Goal: Manage account settings

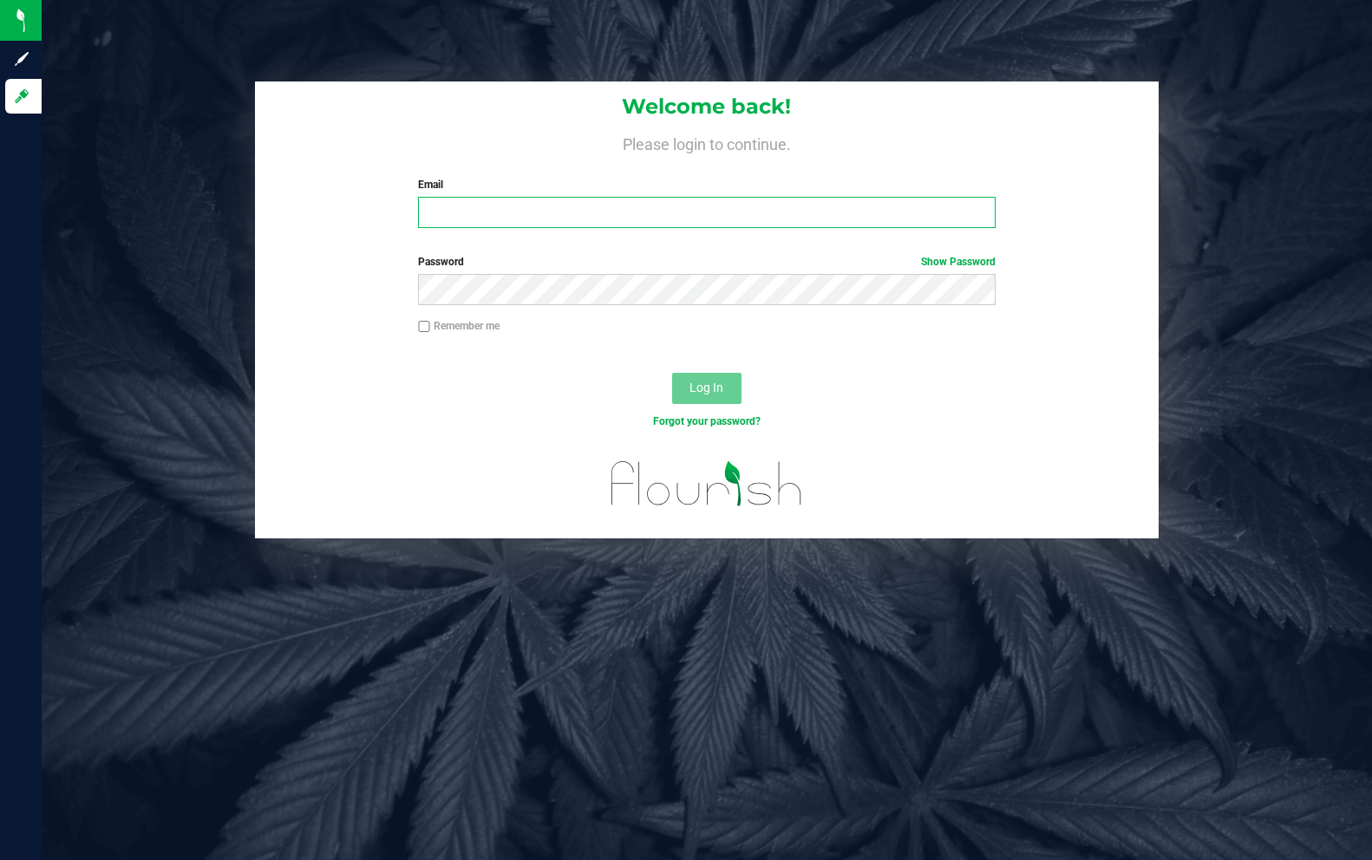
click at [531, 209] on input "Email" at bounding box center [706, 212] width 577 height 31
type input "[EMAIL_ADDRESS][DOMAIN_NAME]"
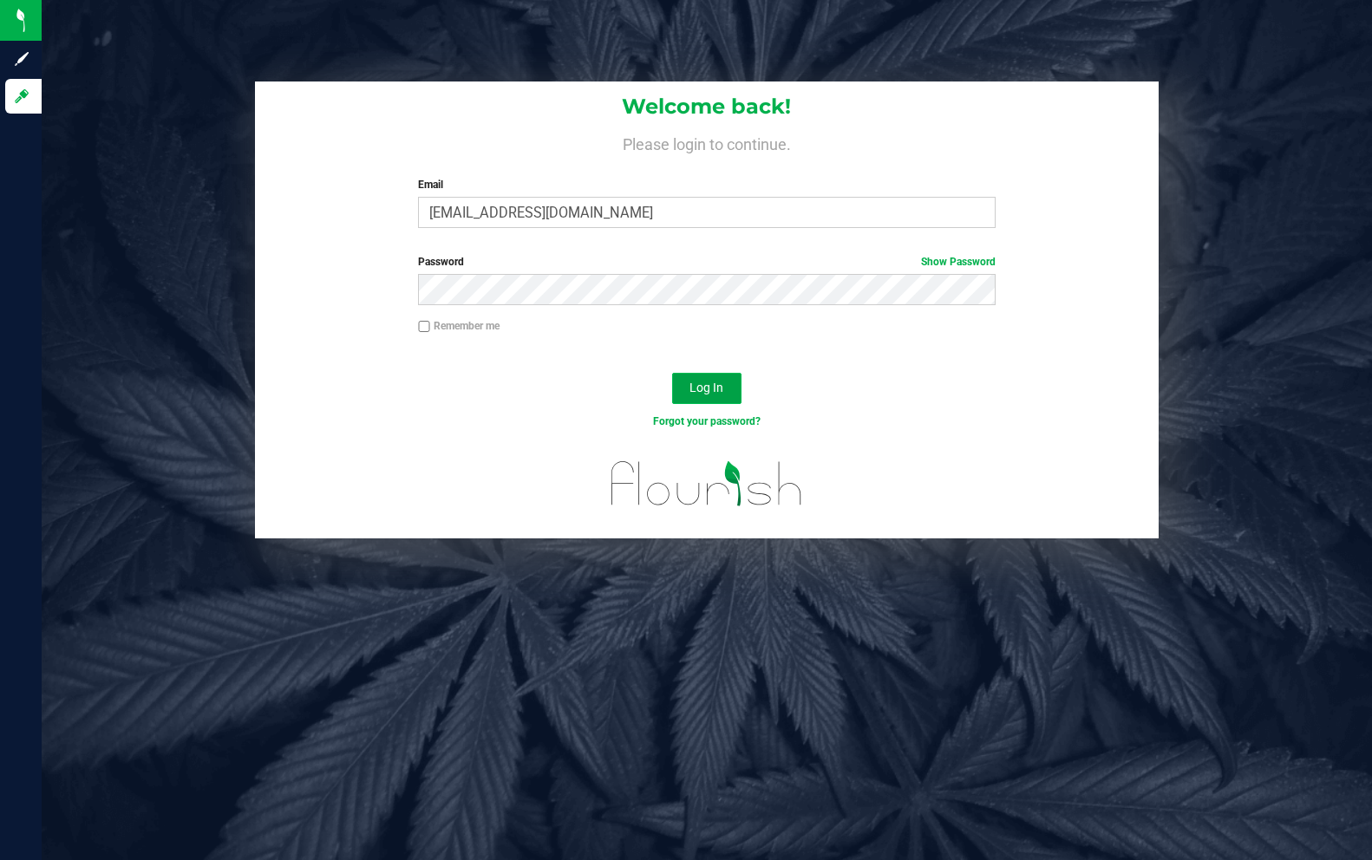
click at [711, 384] on span "Log In" at bounding box center [707, 388] width 34 height 14
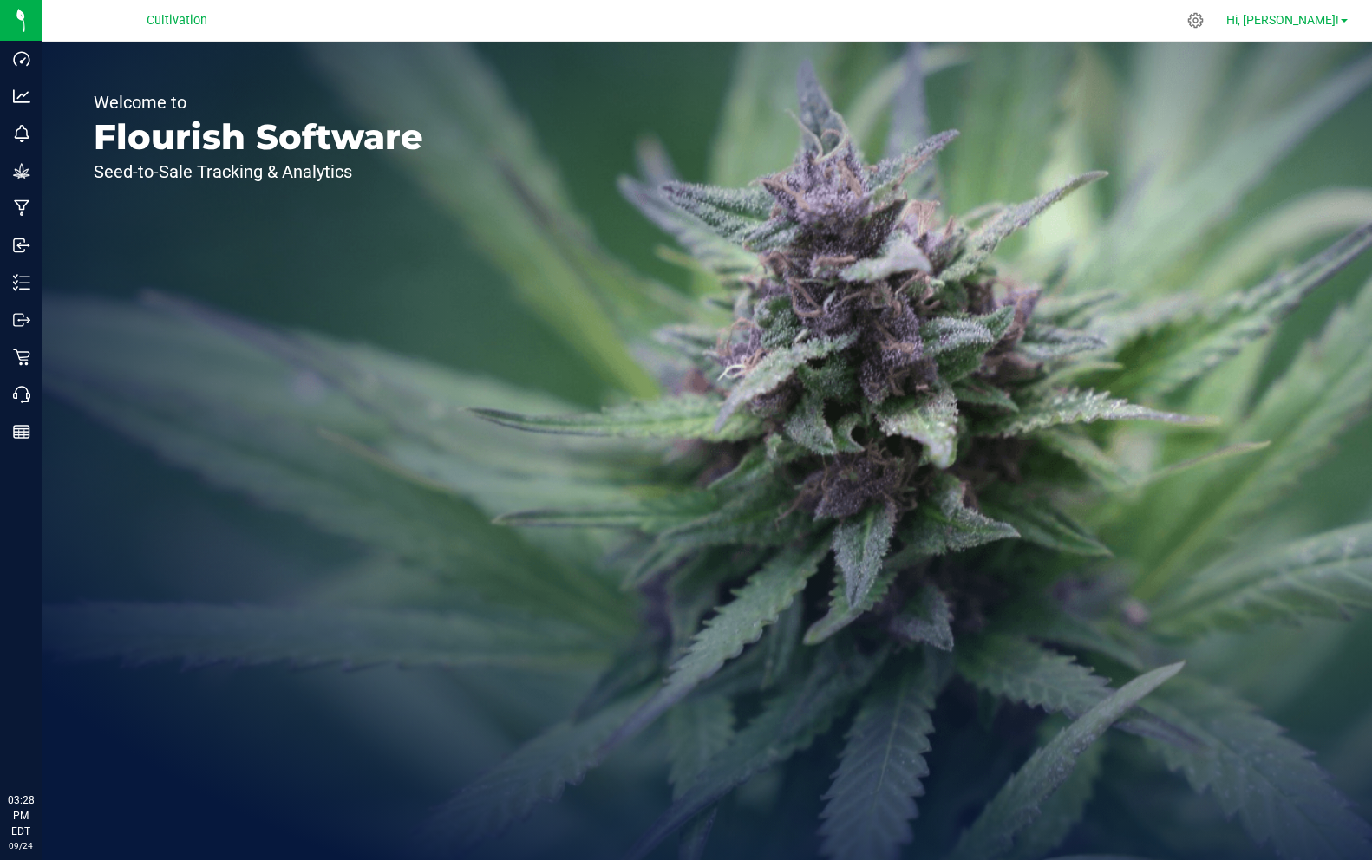
click at [1337, 21] on span "Hi, [PERSON_NAME]!" at bounding box center [1282, 20] width 113 height 14
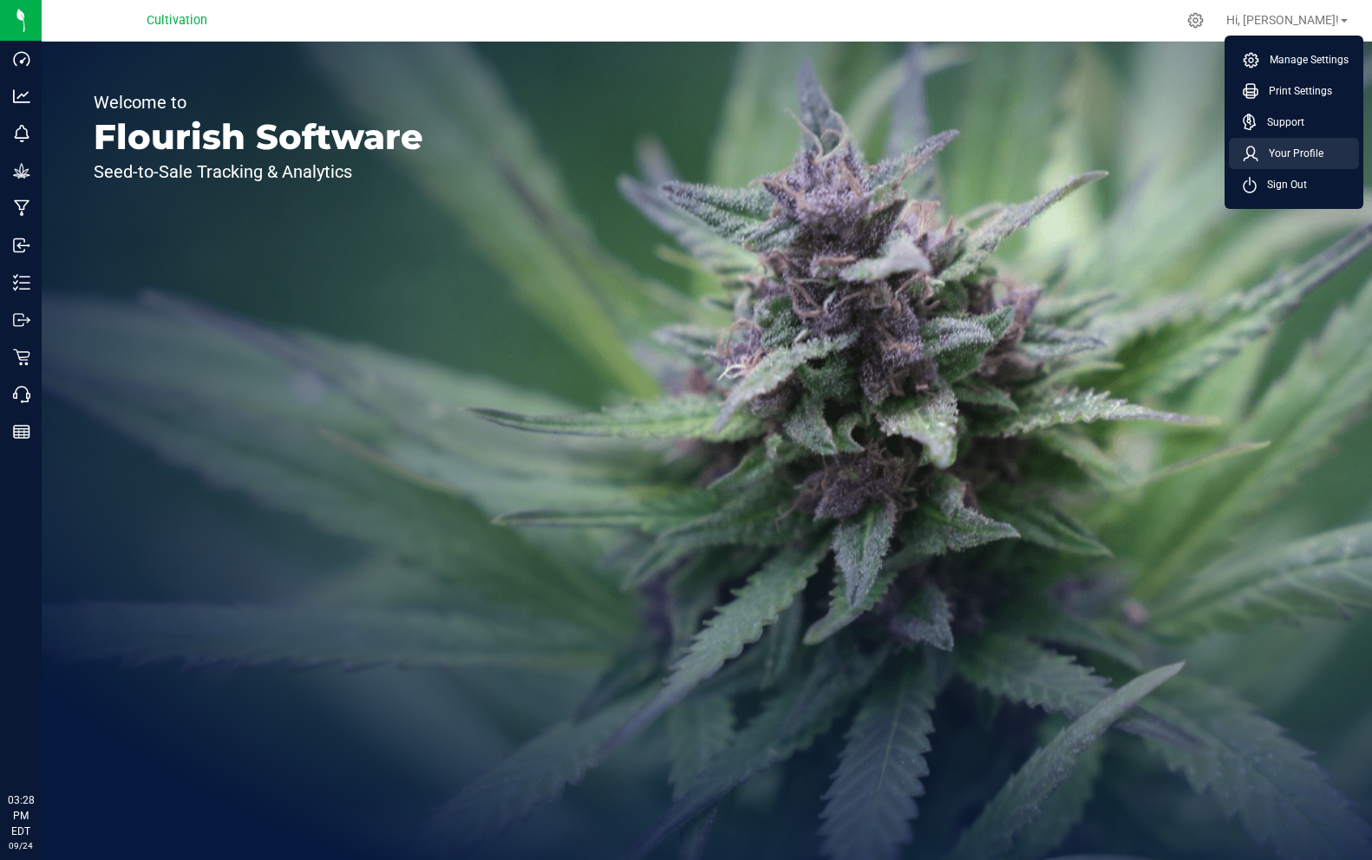
click at [1326, 147] on li "Your Profile" at bounding box center [1294, 153] width 130 height 31
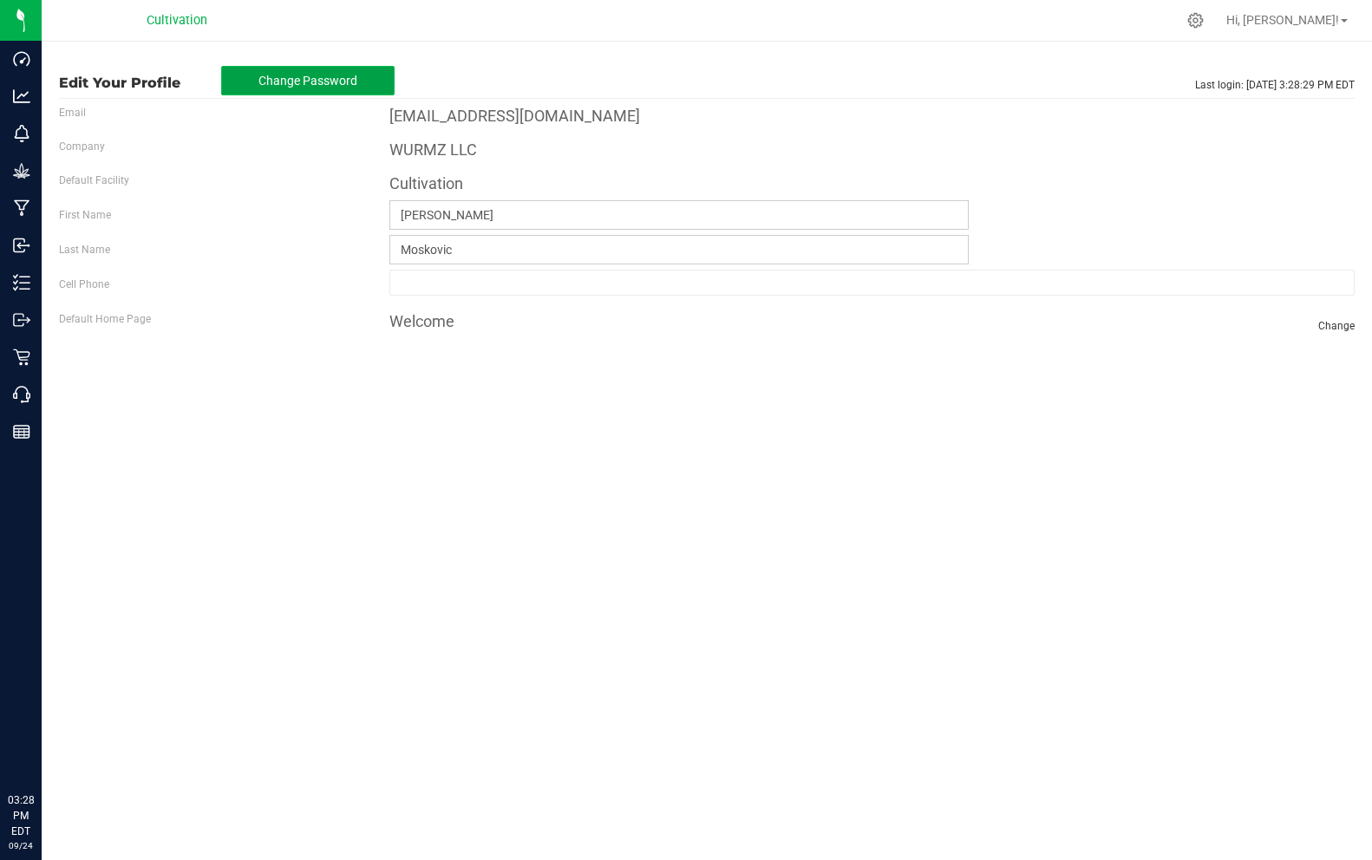
click at [284, 78] on span "Change Password" at bounding box center [307, 81] width 99 height 14
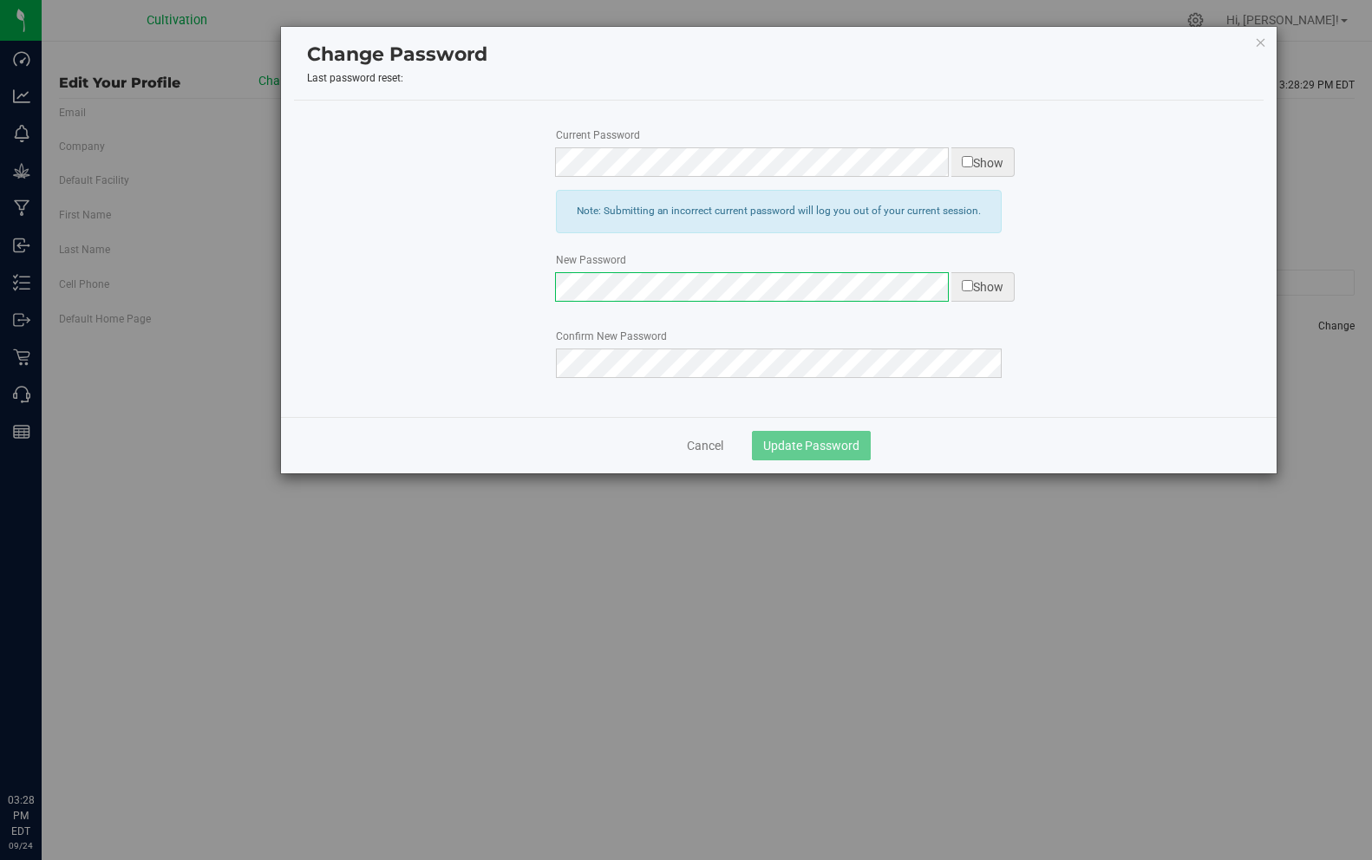
click at [610, 292] on div "Current Password Show Note: Submitting an incorrect current password will log y…" at bounding box center [779, 259] width 970 height 317
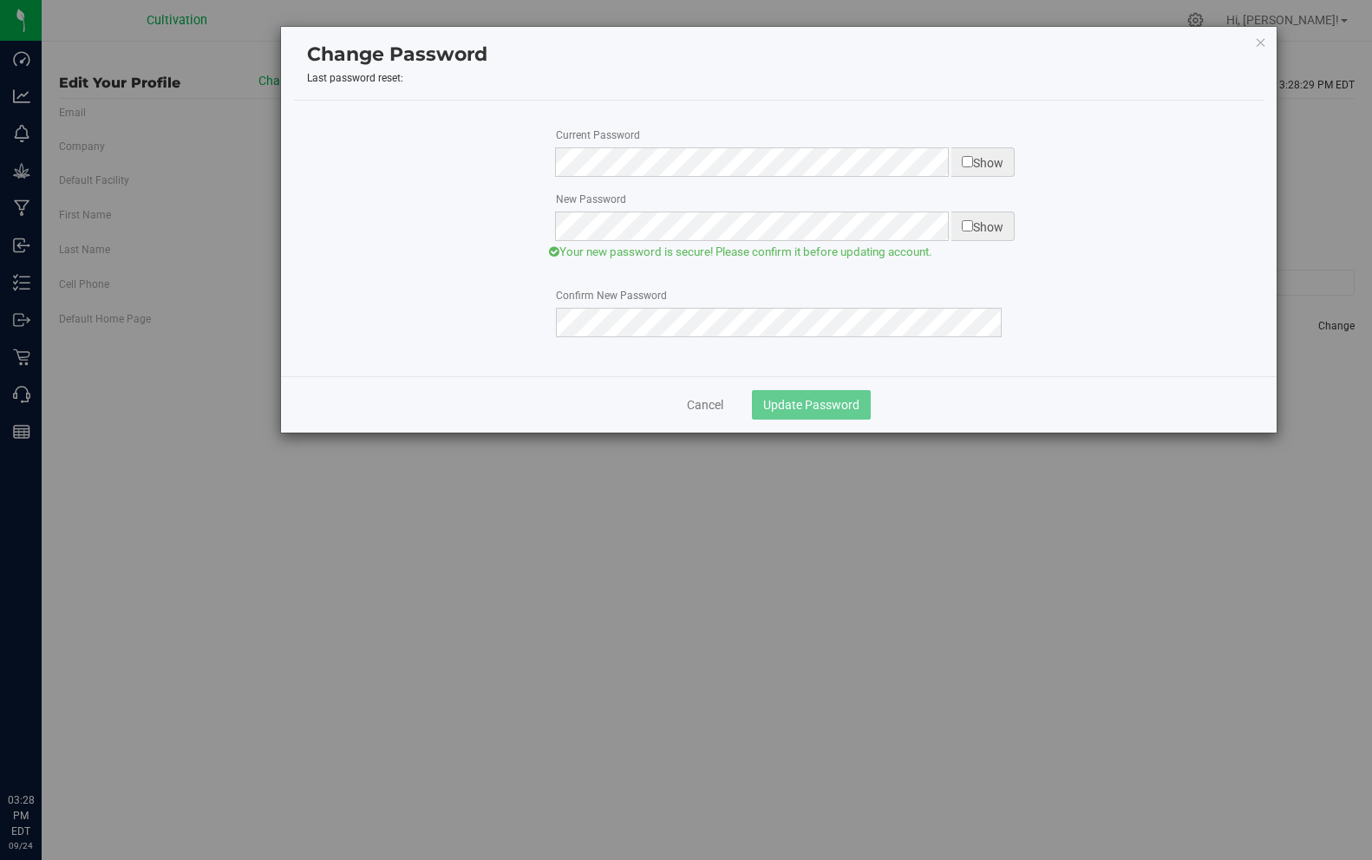
click at [962, 230] on input "checkbox" at bounding box center [967, 225] width 11 height 11
checkbox input "true"
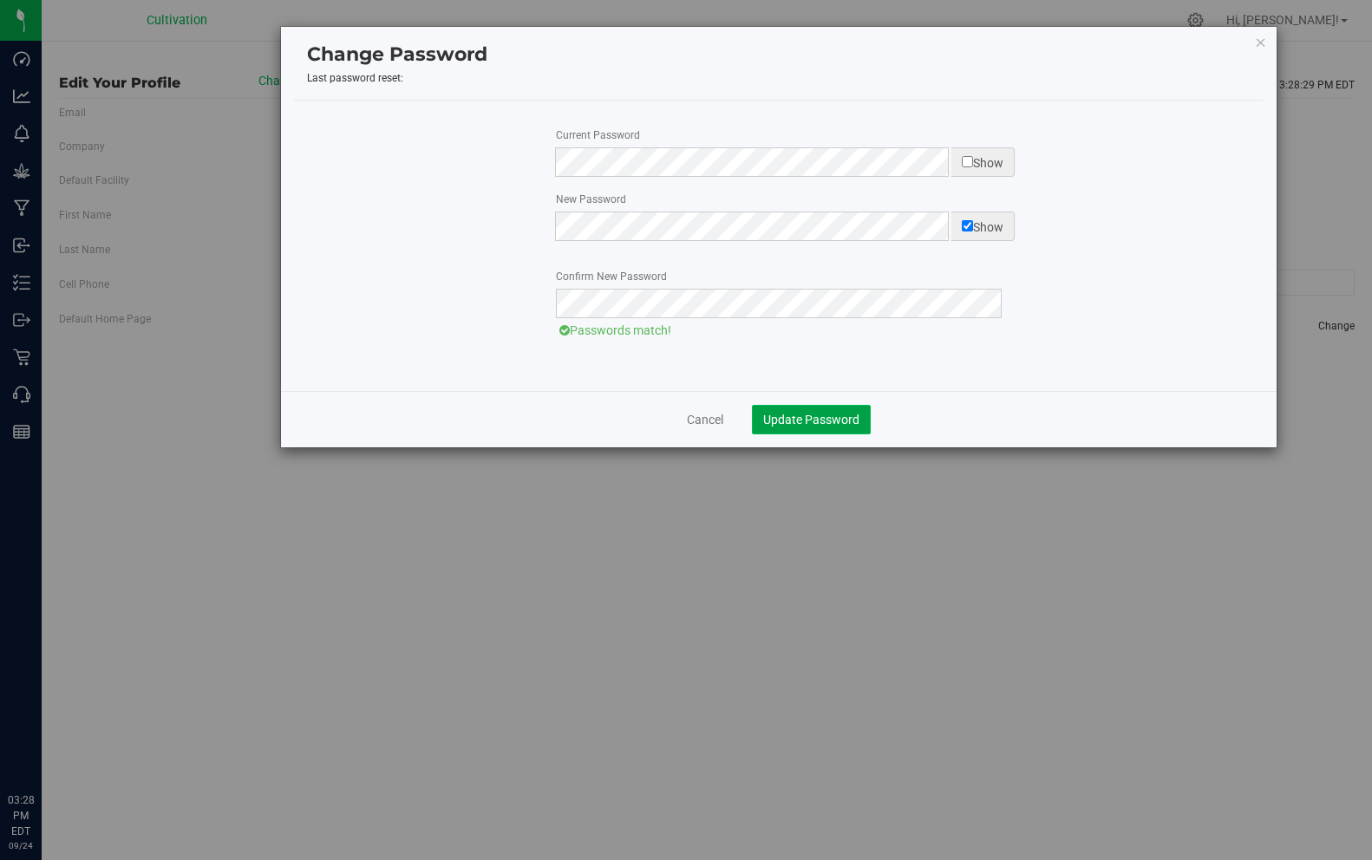
click at [801, 413] on span "Update Password" at bounding box center [811, 420] width 96 height 14
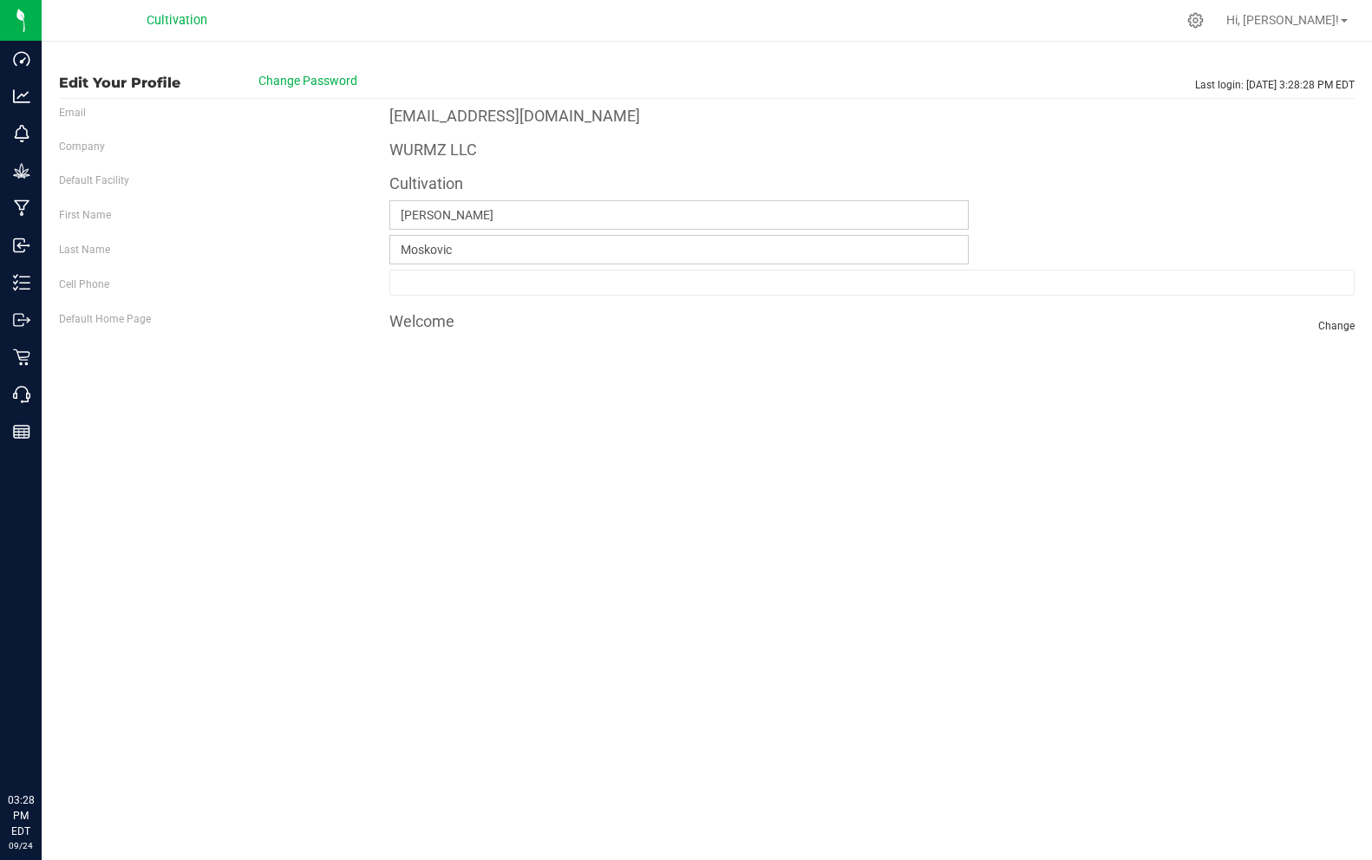
click at [94, 151] on label "Company" at bounding box center [82, 147] width 46 height 16
click at [79, 147] on label "Company" at bounding box center [82, 147] width 46 height 16
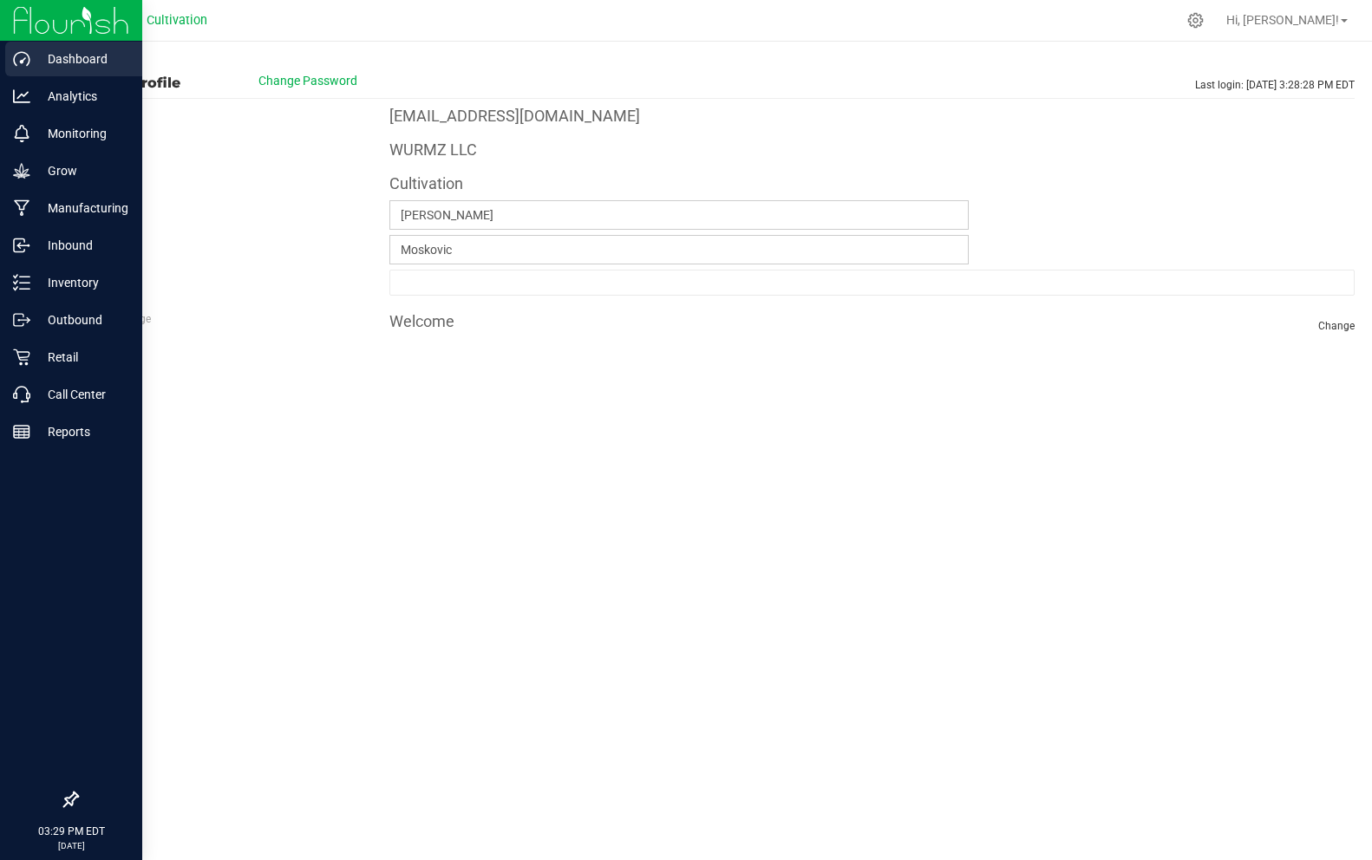
click at [27, 56] on icon at bounding box center [21, 58] width 16 height 15
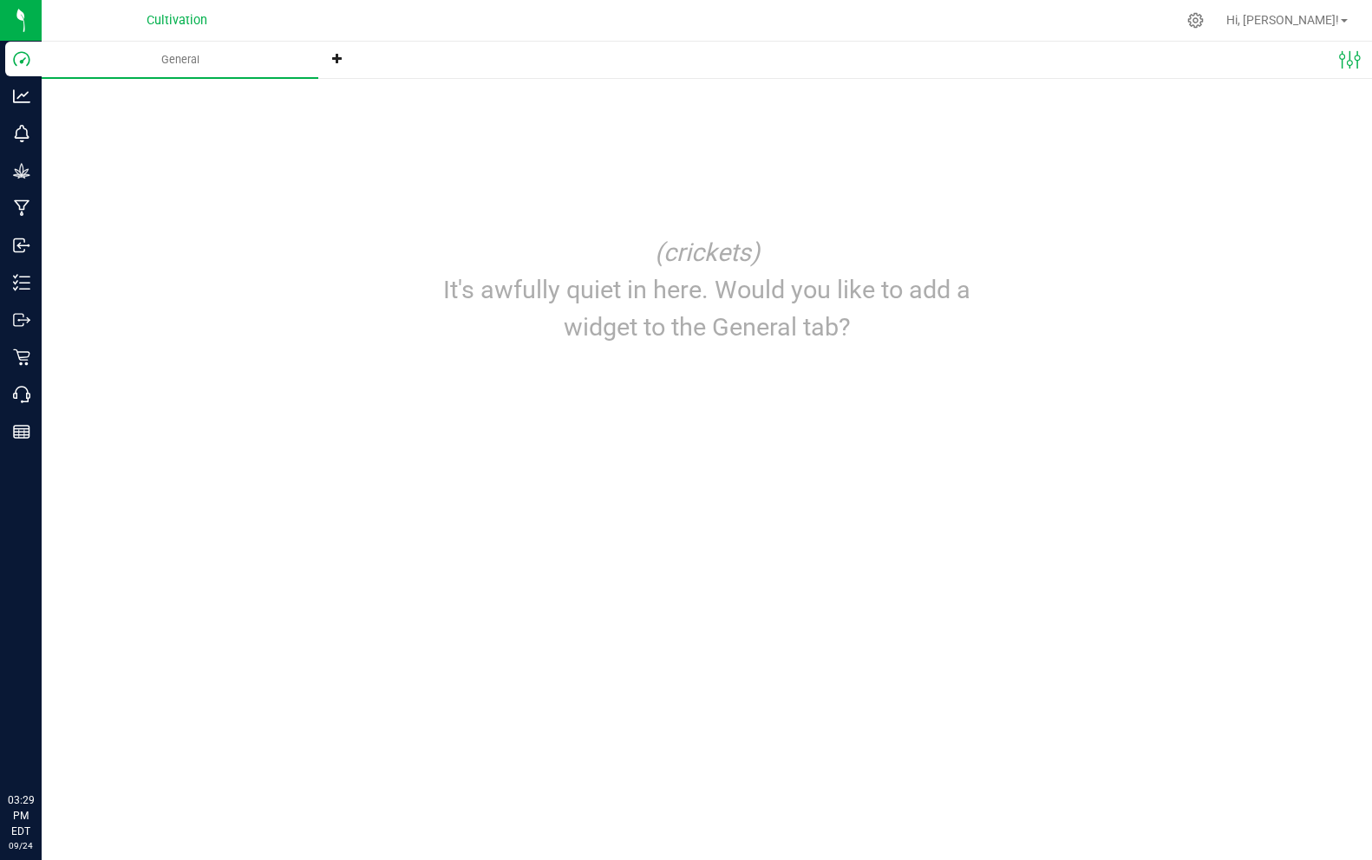
click at [340, 60] on icon at bounding box center [337, 58] width 10 height 10
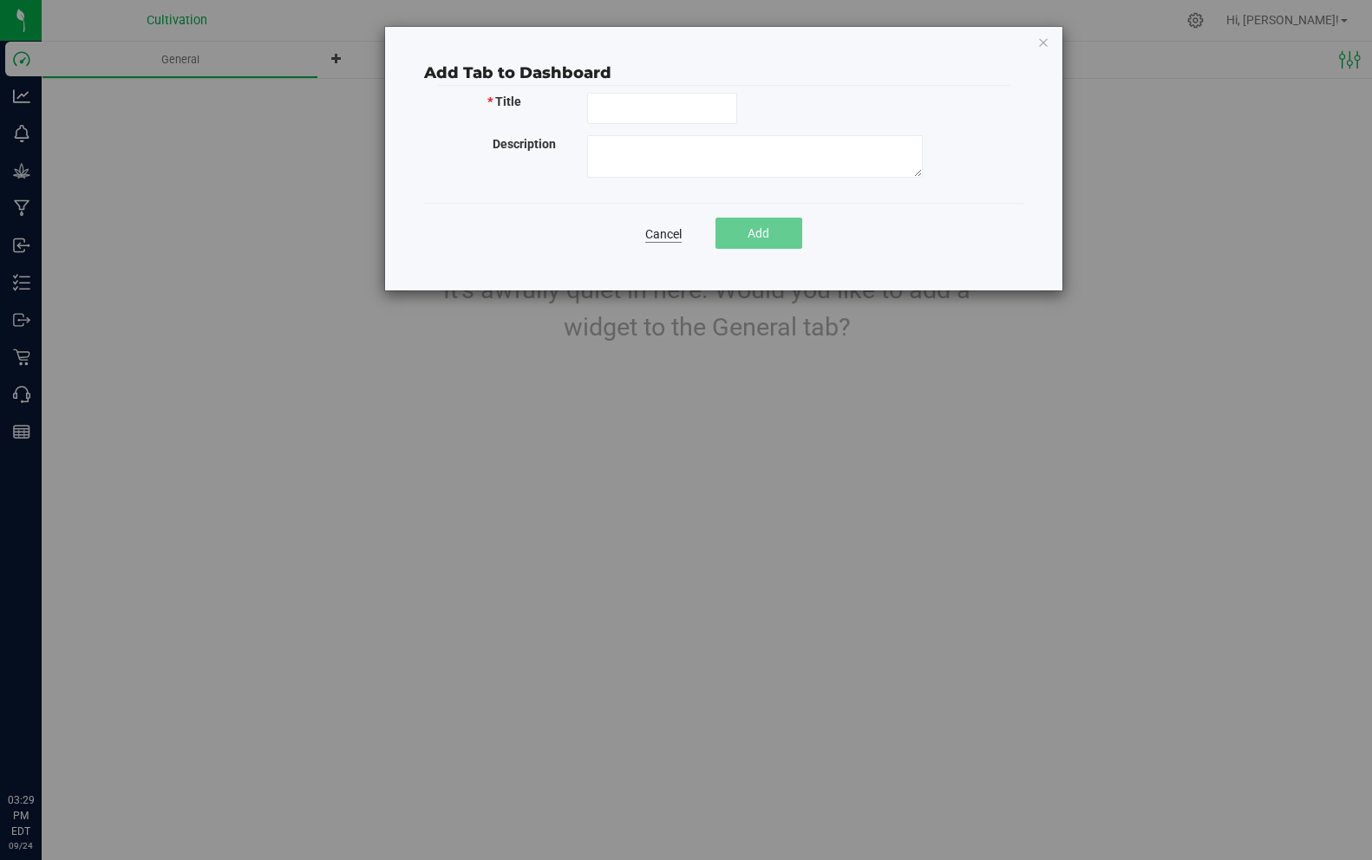
click at [658, 236] on link "Cancel" at bounding box center [663, 234] width 36 height 17
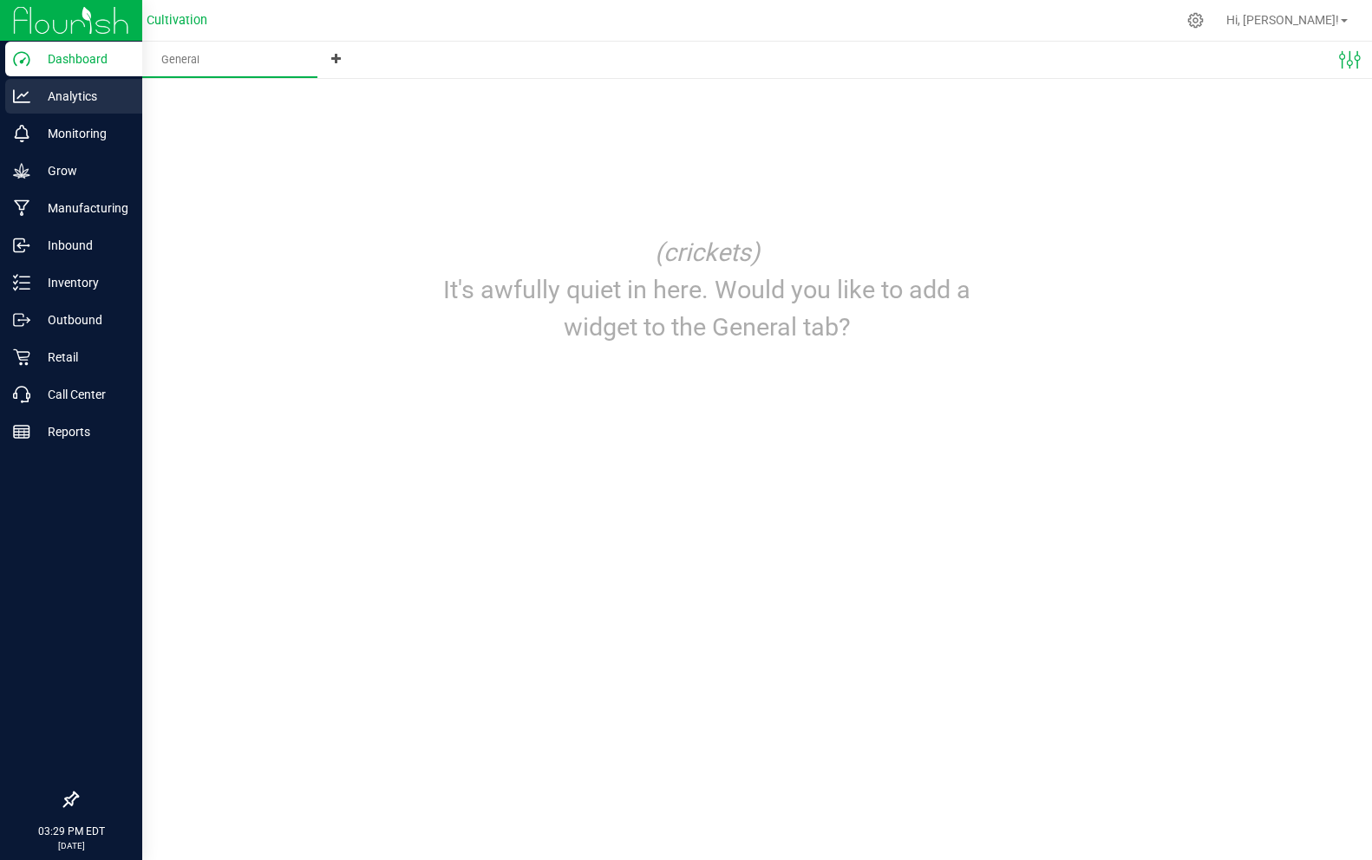
click at [16, 101] on icon at bounding box center [21, 96] width 17 height 17
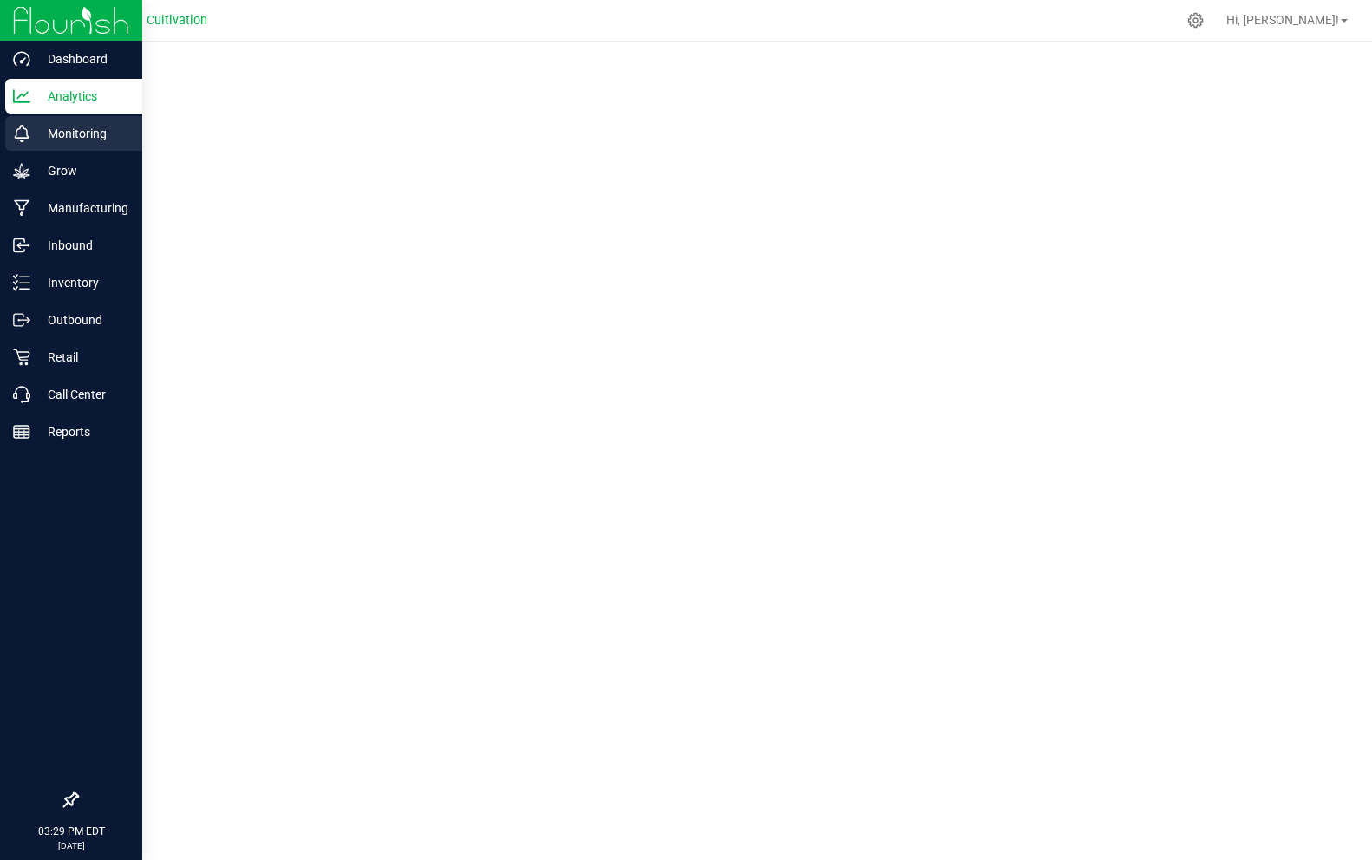
click at [28, 140] on icon at bounding box center [21, 133] width 17 height 17
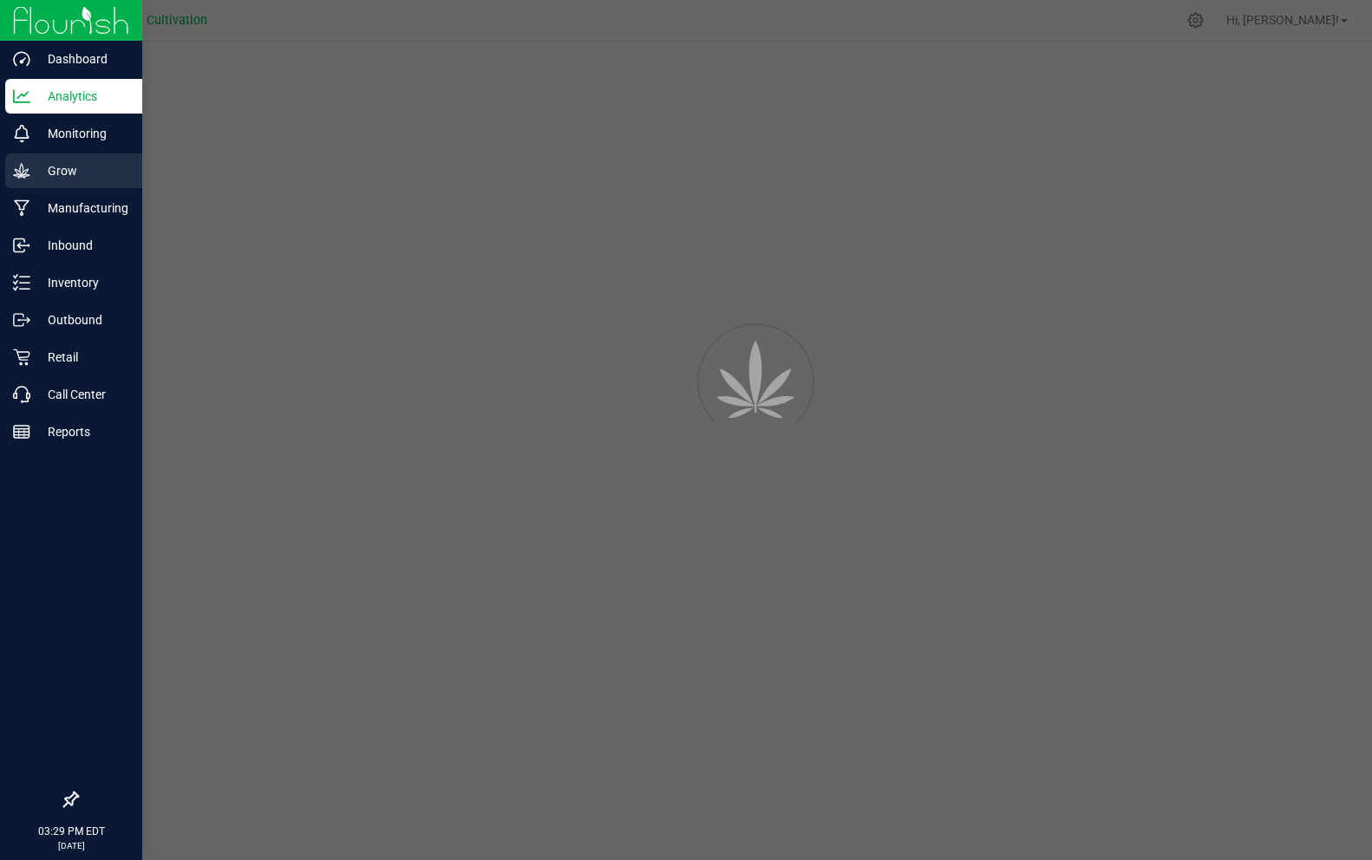
click at [26, 166] on icon at bounding box center [21, 170] width 17 height 17
